Goal: Contribute content: Add original content to the website for others to see

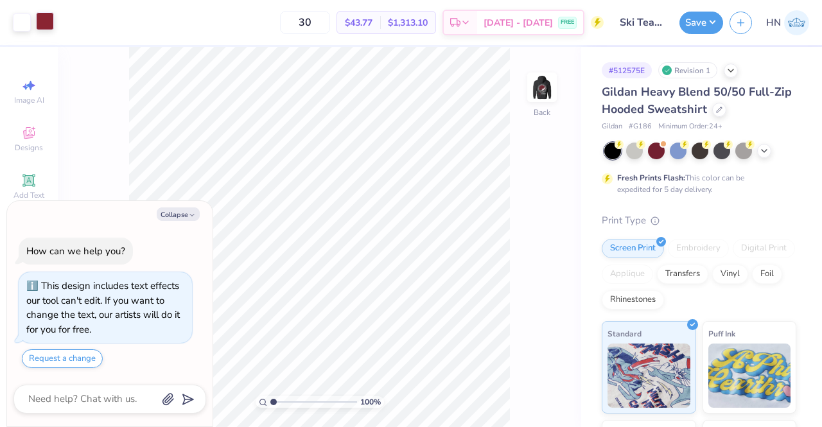
click at [45, 17] on div at bounding box center [45, 21] width 18 height 18
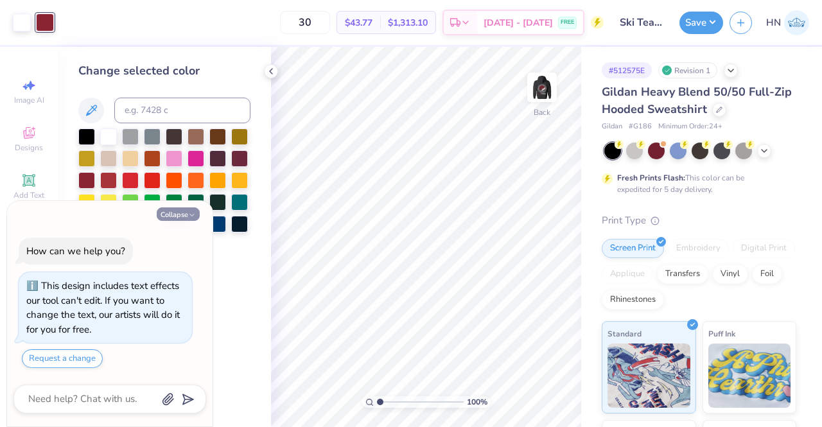
click at [181, 208] on button "Collapse" at bounding box center [178, 213] width 43 height 13
type textarea "x"
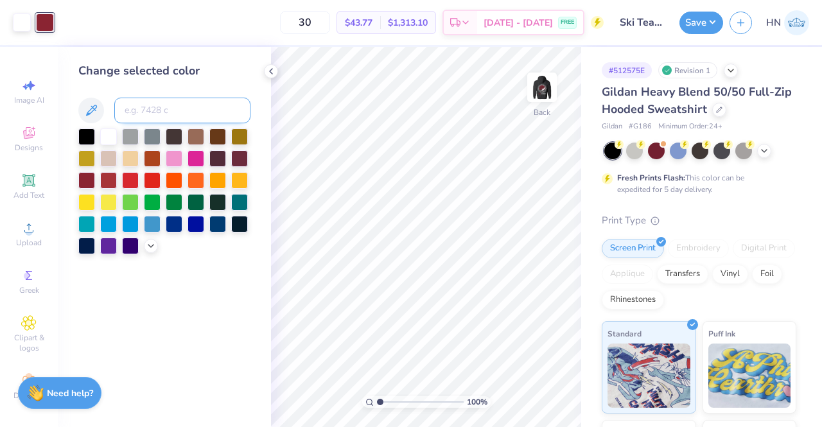
click at [150, 98] on input at bounding box center [182, 111] width 136 height 26
type input "7623"
click at [541, 79] on img at bounding box center [541, 87] width 51 height 51
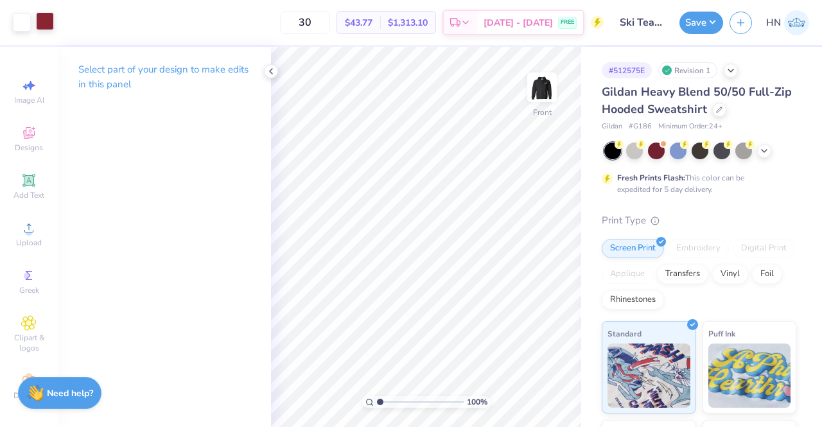
click at [49, 28] on div at bounding box center [45, 21] width 18 height 18
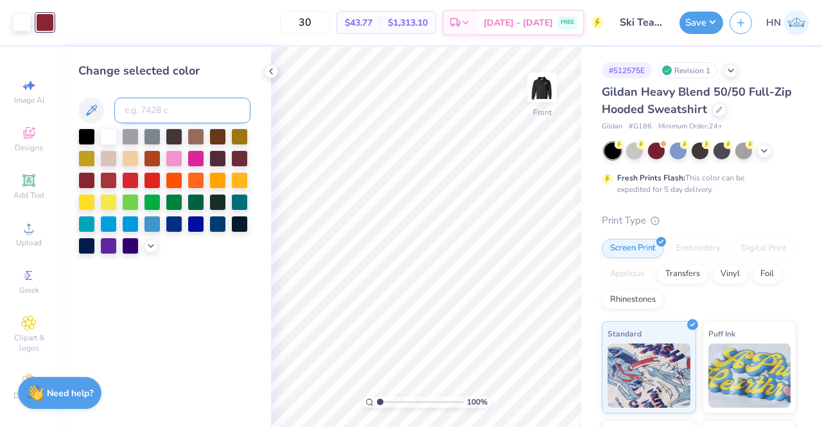
click at [132, 107] on input at bounding box center [182, 111] width 136 height 26
type input "7623"
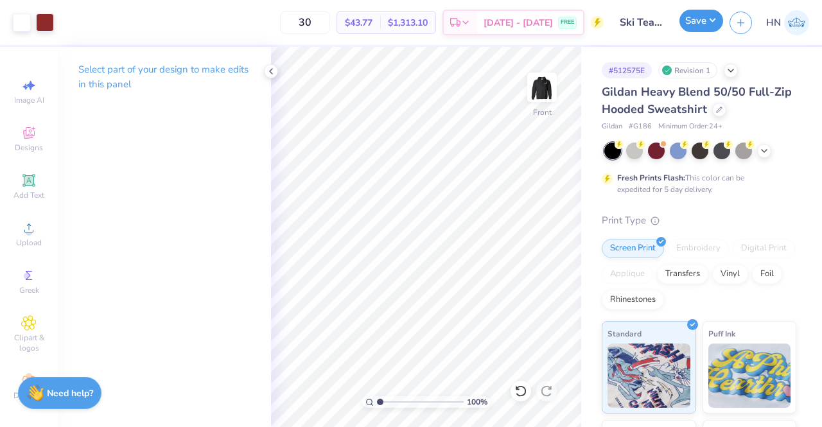
click at [702, 24] on button "Save" at bounding box center [702, 21] width 44 height 22
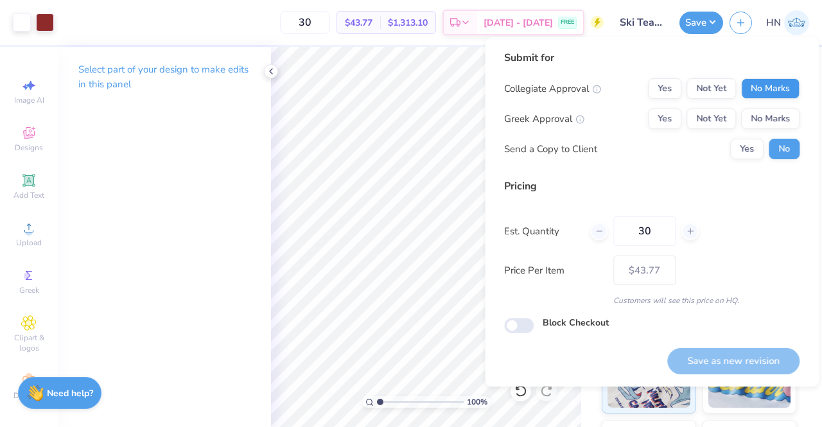
click at [749, 78] on div "Submit for Collegiate Approval Yes Not Yet No Marks Greek Approval Yes Not Yet …" at bounding box center [651, 109] width 295 height 119
click at [757, 87] on button "No Marks" at bounding box center [770, 88] width 58 height 21
click at [661, 130] on div "Collegiate Approval Yes Not Yet No Marks Greek Approval Yes Not Yet No Marks Se…" at bounding box center [651, 118] width 295 height 81
click at [662, 128] on button "Yes" at bounding box center [664, 119] width 33 height 21
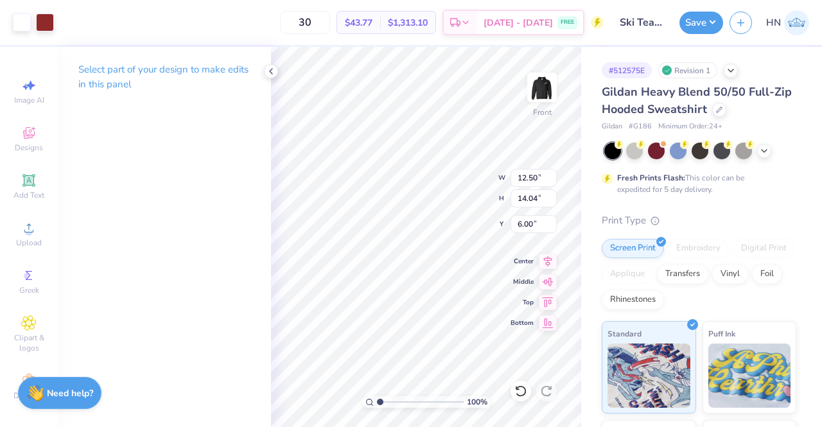
type input "12.09"
type input "13.57"
click at [545, 263] on icon at bounding box center [548, 259] width 18 height 15
type input "11.26"
type input "12.64"
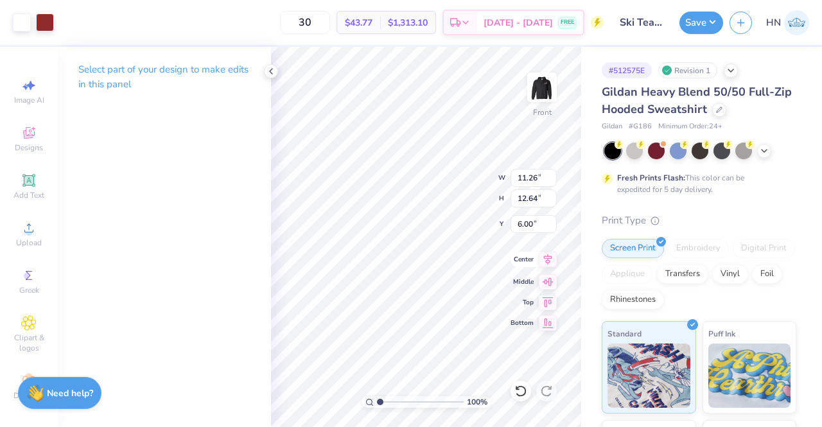
click at [551, 259] on icon at bounding box center [548, 259] width 18 height 15
click at [702, 17] on button "Save" at bounding box center [702, 21] width 44 height 22
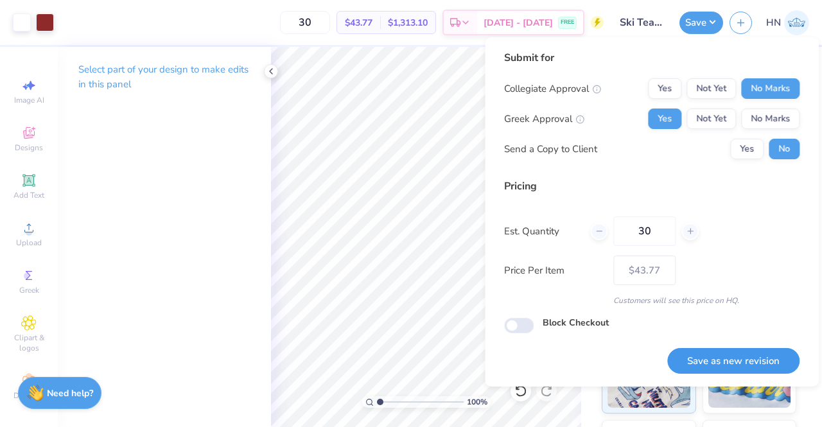
click at [709, 354] on button "Save as new revision" at bounding box center [733, 361] width 132 height 26
type input "– –"
